Goal: Information Seeking & Learning: Learn about a topic

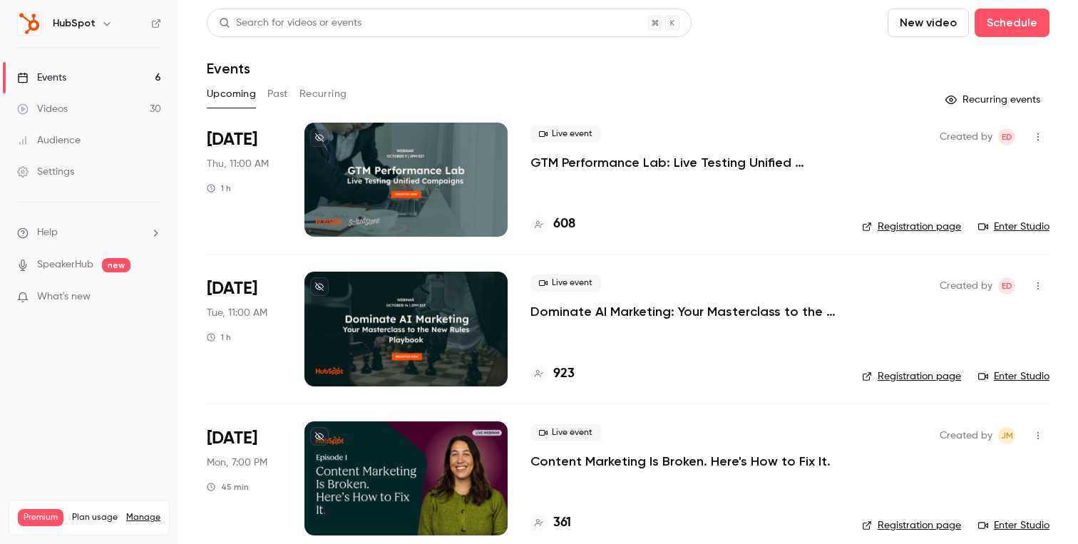
click at [1035, 232] on link "Enter Studio" at bounding box center [1013, 227] width 71 height 14
click at [1015, 223] on link "Enter Studio" at bounding box center [1013, 227] width 71 height 14
click at [677, 161] on p "GTM Performance Lab: Live Testing Unified Campaigns" at bounding box center [685, 162] width 309 height 17
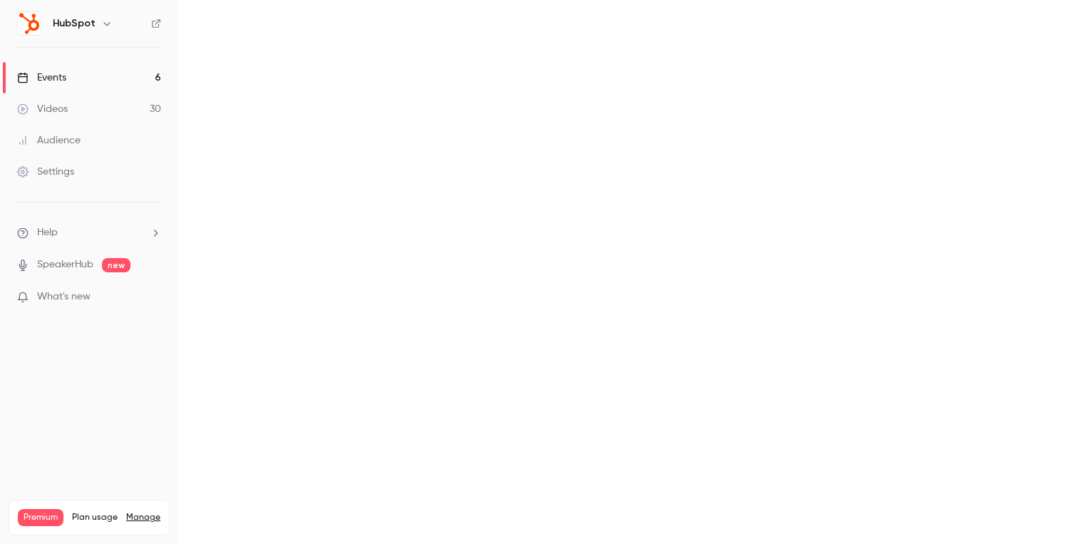
click at [89, 86] on link "Events 6" at bounding box center [89, 77] width 178 height 31
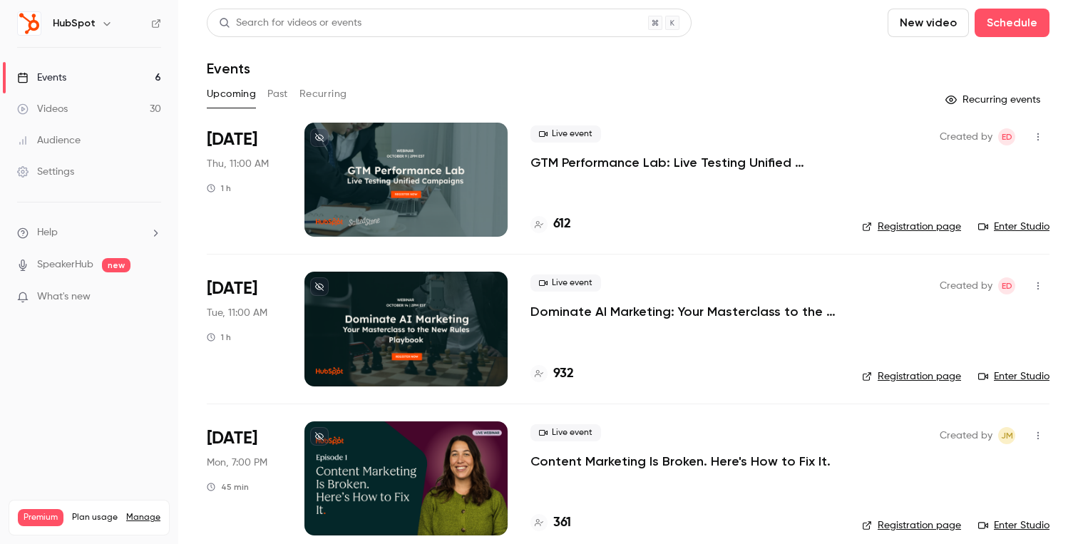
click at [1015, 227] on link "Enter Studio" at bounding box center [1013, 227] width 71 height 14
click at [359, 28] on div "Search for videos or events" at bounding box center [449, 23] width 485 height 29
